Goal: Transaction & Acquisition: Purchase product/service

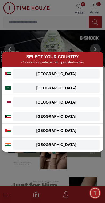
click at [84, 74] on div "[GEOGRAPHIC_DATA]" at bounding box center [56, 73] width 80 height 5
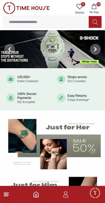
click at [81, 50] on img at bounding box center [52, 49] width 105 height 38
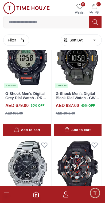
scroll to position [173, 0]
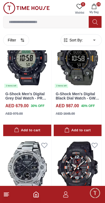
click at [99, 4] on span "26" at bounding box center [98, 4] width 4 height 4
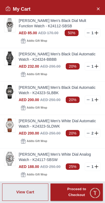
scroll to position [494, 0]
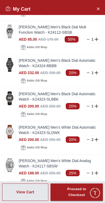
click at [98, 7] on icon "Close Account" at bounding box center [98, 8] width 4 height 7
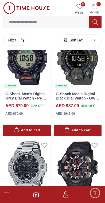
click at [38, 194] on icon "Home" at bounding box center [36, 194] width 6 height 6
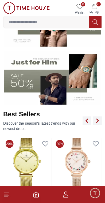
scroll to position [122, 0]
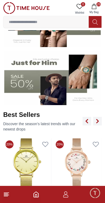
click at [38, 195] on icon "Home" at bounding box center [36, 193] width 5 height 5
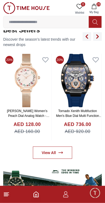
scroll to position [207, 0]
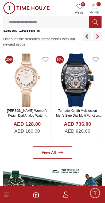
click at [8, 195] on icon at bounding box center [6, 194] width 6 height 6
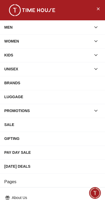
click at [77, 32] on div "MEN" at bounding box center [47, 27] width 87 height 10
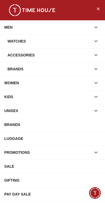
click at [52, 67] on div "Brands" at bounding box center [49, 69] width 84 height 10
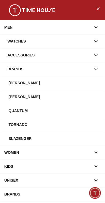
click at [48, 82] on div "[PERSON_NAME]" at bounding box center [55, 83] width 92 height 10
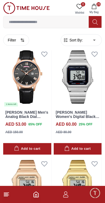
scroll to position [154, 0]
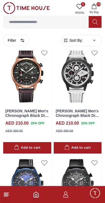
scroll to position [1144, 0]
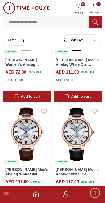
scroll to position [2180, 0]
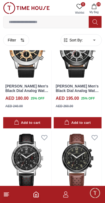
scroll to position [5446, 0]
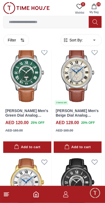
scroll to position [6406, 0]
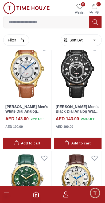
scroll to position [6520, 0]
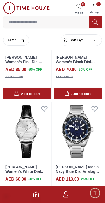
scroll to position [11057, 0]
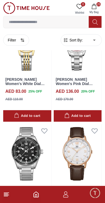
scroll to position [12251, 0]
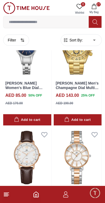
scroll to position [13449, 0]
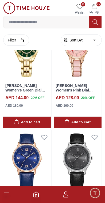
scroll to position [14323, 0]
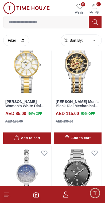
scroll to position [16499, 0]
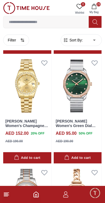
scroll to position [17686, 0]
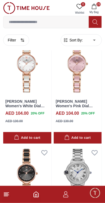
scroll to position [8609, 0]
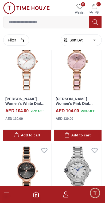
click at [94, 9] on icon "button" at bounding box center [93, 6] width 5 height 5
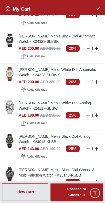
scroll to position [558, 0]
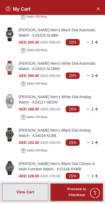
click at [13, 69] on img at bounding box center [10, 68] width 11 height 14
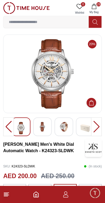
click at [46, 130] on img at bounding box center [43, 127] width 10 height 10
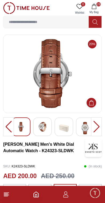
click at [23, 128] on img at bounding box center [21, 127] width 10 height 10
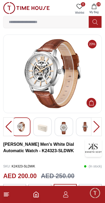
click at [25, 128] on img at bounding box center [21, 127] width 10 height 10
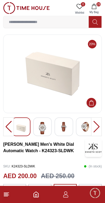
click at [47, 130] on img at bounding box center [43, 128] width 10 height 12
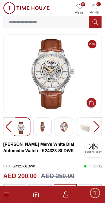
click at [65, 93] on img at bounding box center [52, 73] width 89 height 69
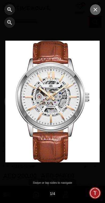
click at [95, 11] on icon "button" at bounding box center [95, 9] width 6 height 6
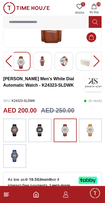
scroll to position [68, 0]
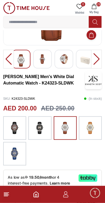
click at [46, 130] on img at bounding box center [39, 128] width 13 height 18
